Goal: Download file/media

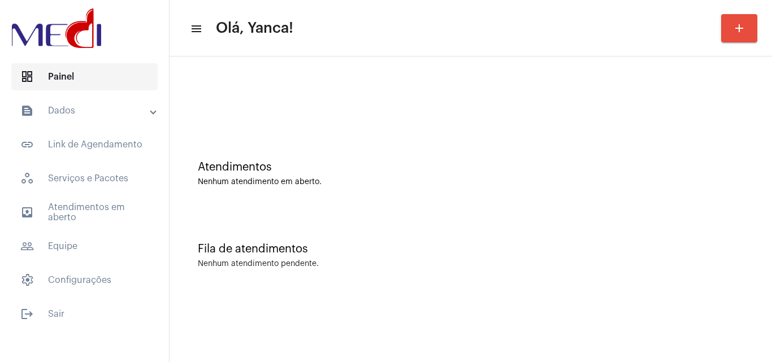
click at [44, 88] on span "dashboard Painel" at bounding box center [84, 76] width 146 height 27
click at [98, 103] on mat-expansion-panel-header "text_snippet_outlined Dados" at bounding box center [88, 110] width 162 height 27
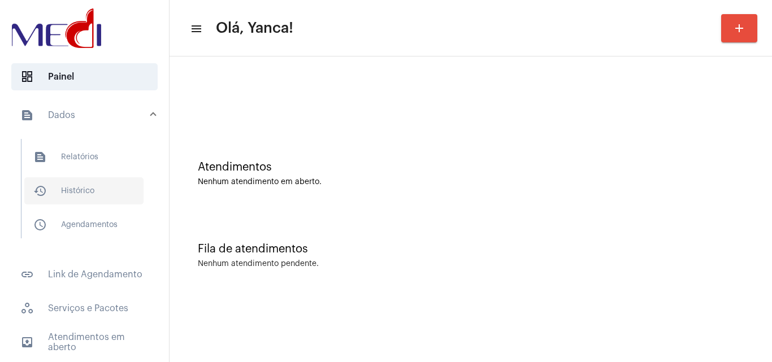
click at [88, 187] on span "history_outlined Histórico" at bounding box center [83, 190] width 119 height 27
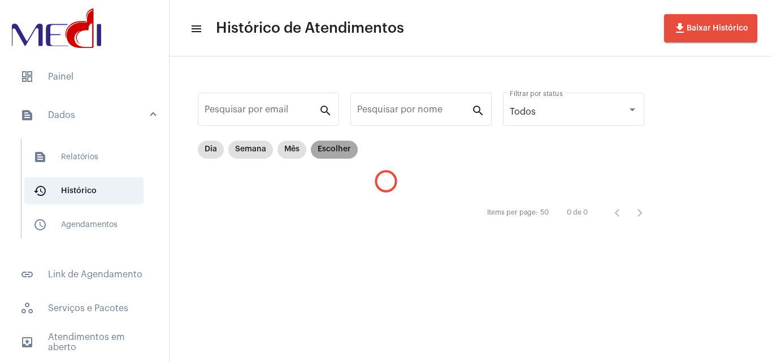
click at [327, 151] on mat-chip "Escolher" at bounding box center [334, 150] width 47 height 18
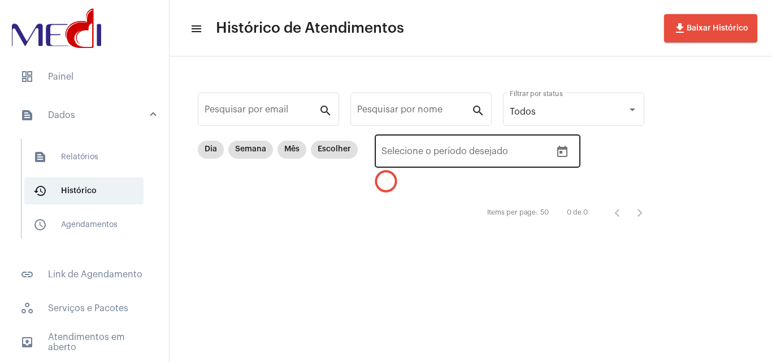
click at [566, 152] on icon "Open calendar" at bounding box center [563, 152] width 14 height 14
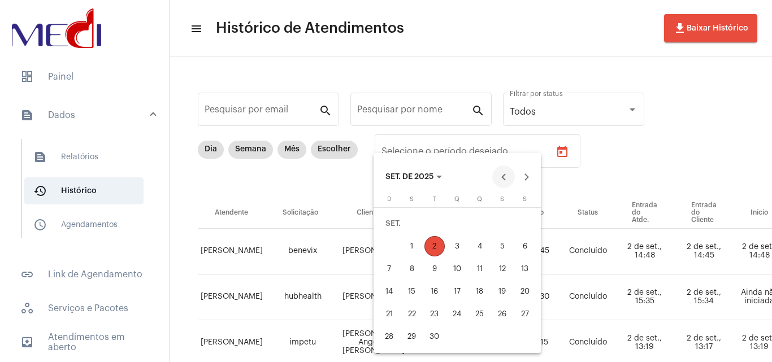
click at [501, 181] on button "Previous month" at bounding box center [503, 177] width 23 height 23
click at [500, 269] on div "15" at bounding box center [502, 269] width 20 height 20
type input "[DATE]"
click at [500, 269] on div "15" at bounding box center [502, 269] width 20 height 20
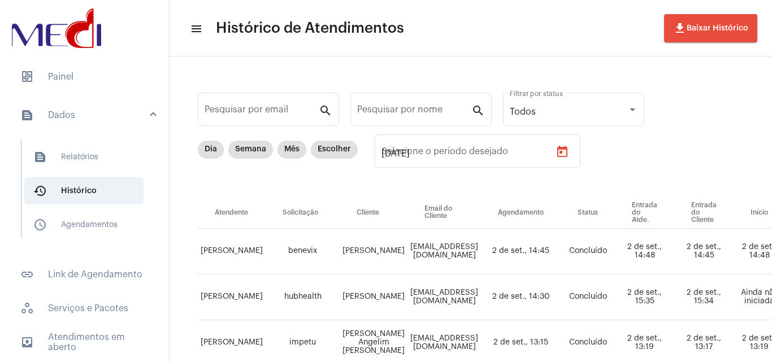
type input "[DATE]"
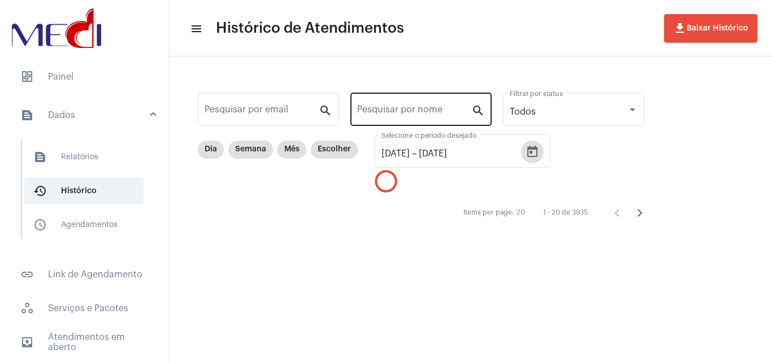
click at [397, 109] on input "Pesquisar por nome" at bounding box center [414, 112] width 114 height 10
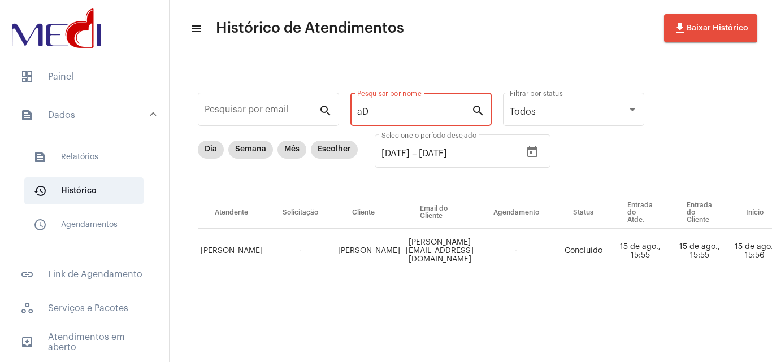
type input "a"
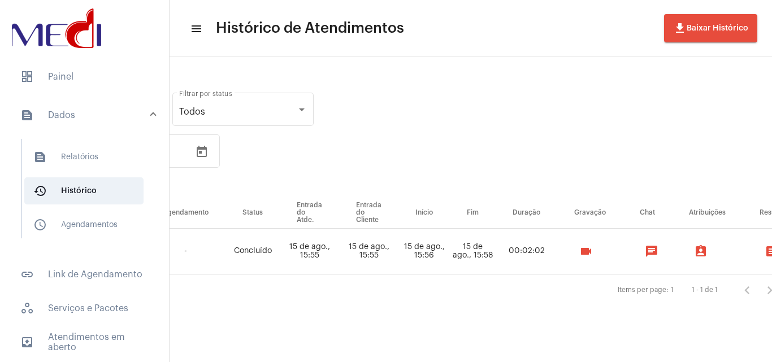
scroll to position [0, 353]
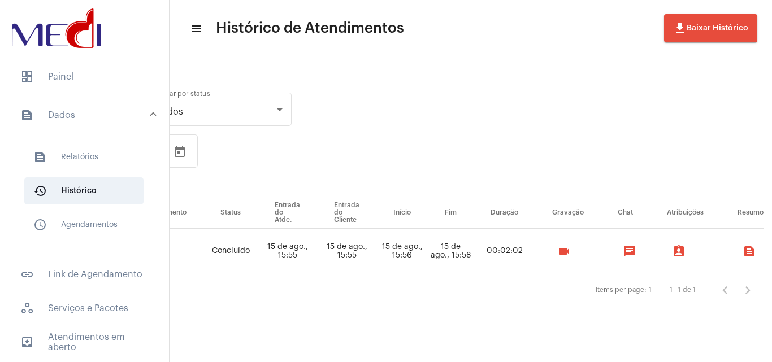
click at [571, 254] on mat-icon "videocam" at bounding box center [564, 252] width 14 height 14
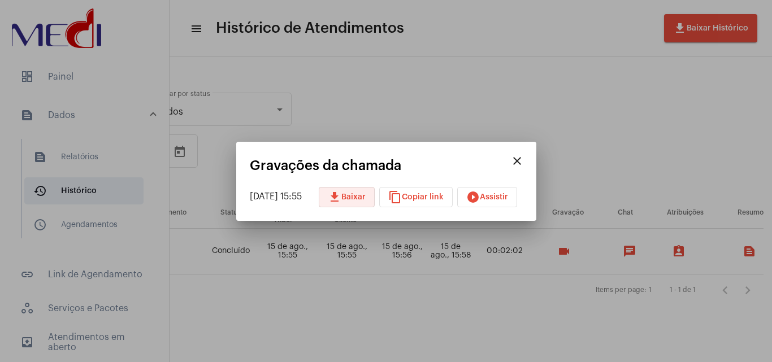
click at [340, 205] on button "download Baixar" at bounding box center [347, 197] width 56 height 20
click at [524, 161] on mat-icon "close" at bounding box center [517, 161] width 14 height 14
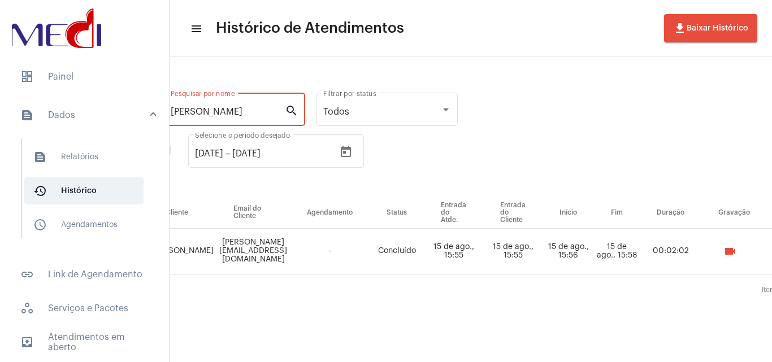
scroll to position [0, 0]
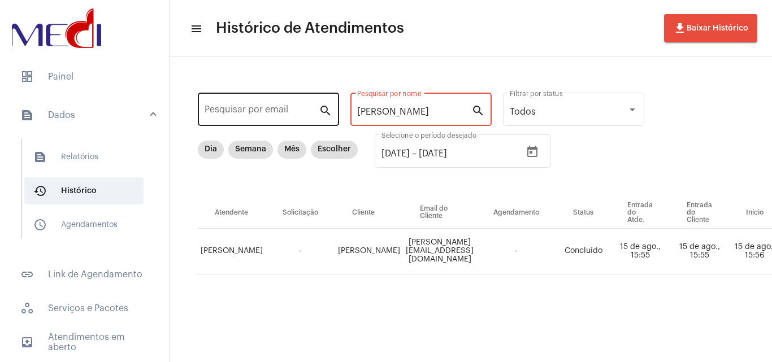
drag, startPoint x: 213, startPoint y: 112, endPoint x: 270, endPoint y: 102, distance: 57.9
click at [111, 101] on mat-sidenav-container "dashboard Painel text_snippet_outlined Dados text_snippet_outlined Relatórios h…" at bounding box center [386, 181] width 772 height 362
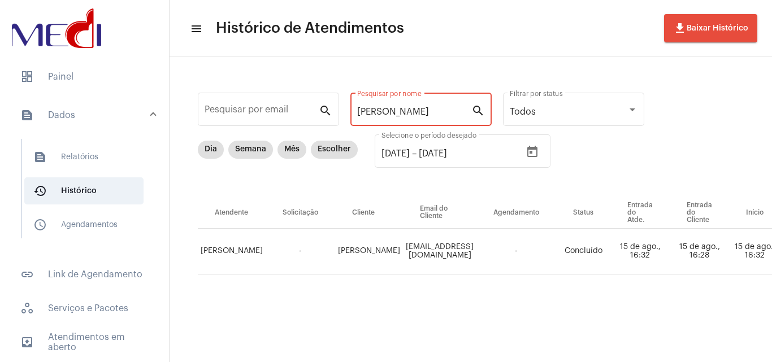
type input "[PERSON_NAME]"
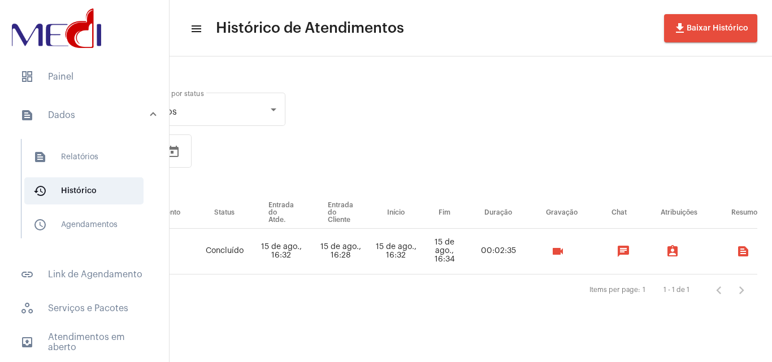
scroll to position [0, 358]
click at [566, 254] on mat-icon "videocam" at bounding box center [559, 252] width 14 height 14
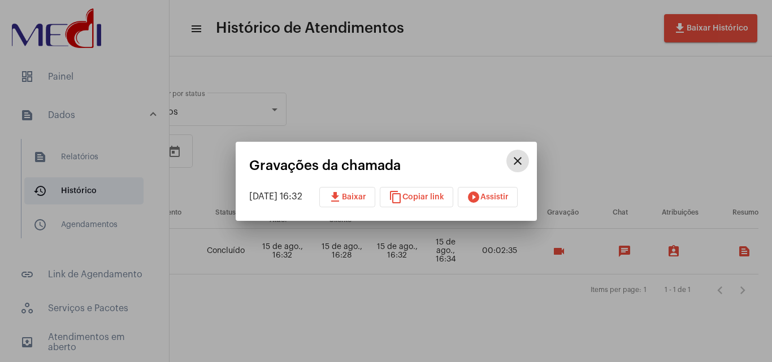
click at [358, 193] on span "download Baixar" at bounding box center [347, 197] width 38 height 8
